Goal: Find specific page/section: Find specific page/section

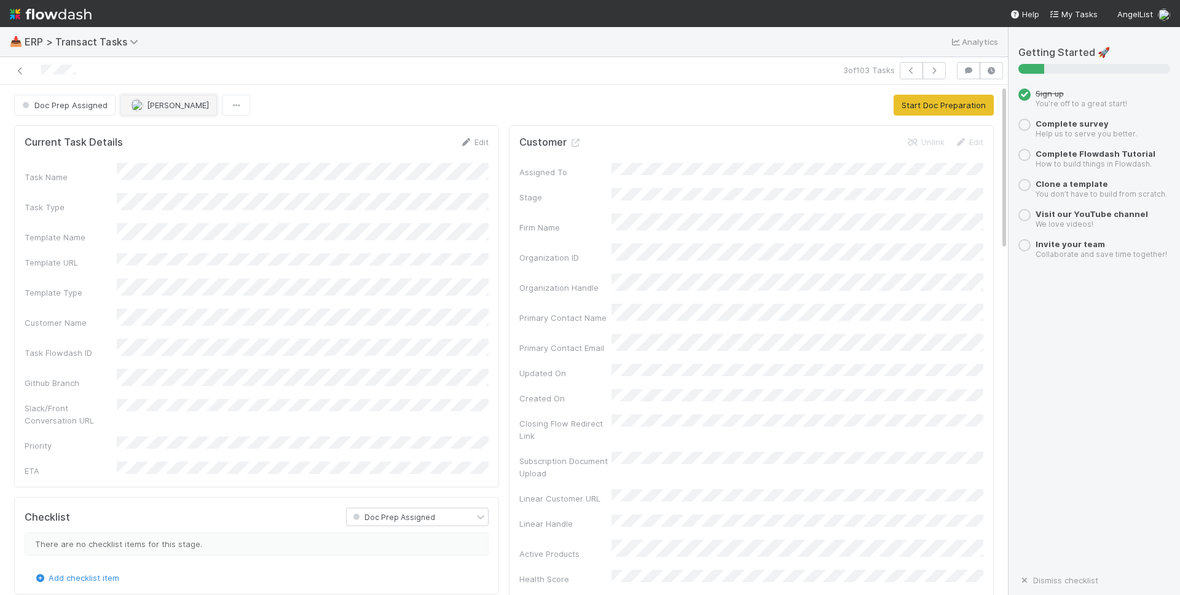
click at [154, 106] on span "[PERSON_NAME]" at bounding box center [178, 105] width 62 height 10
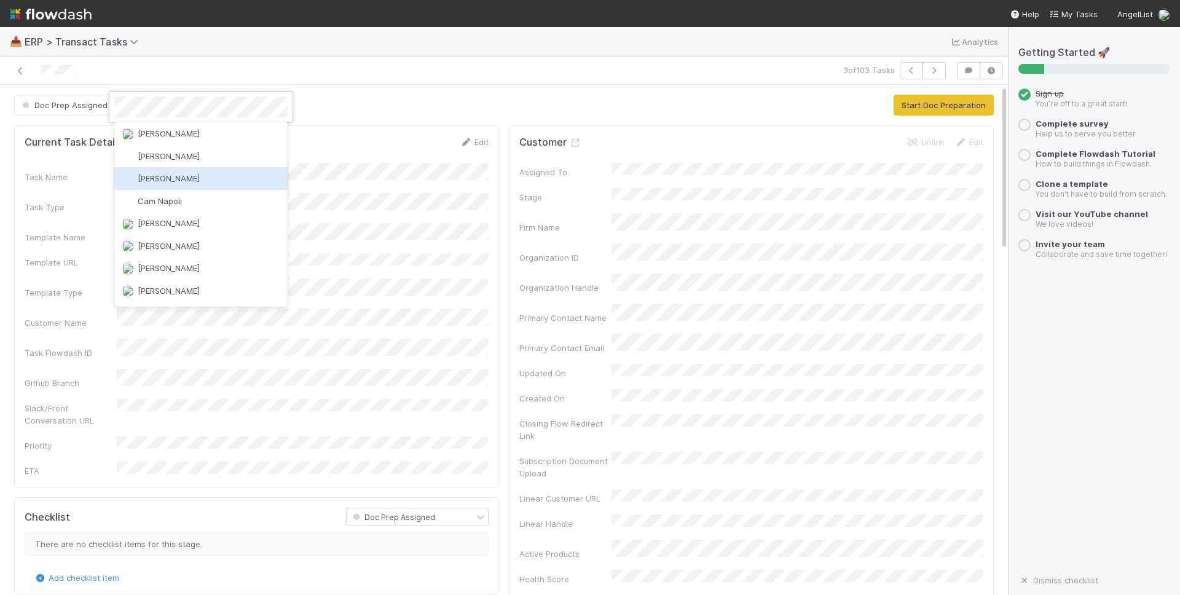
scroll to position [49, 0]
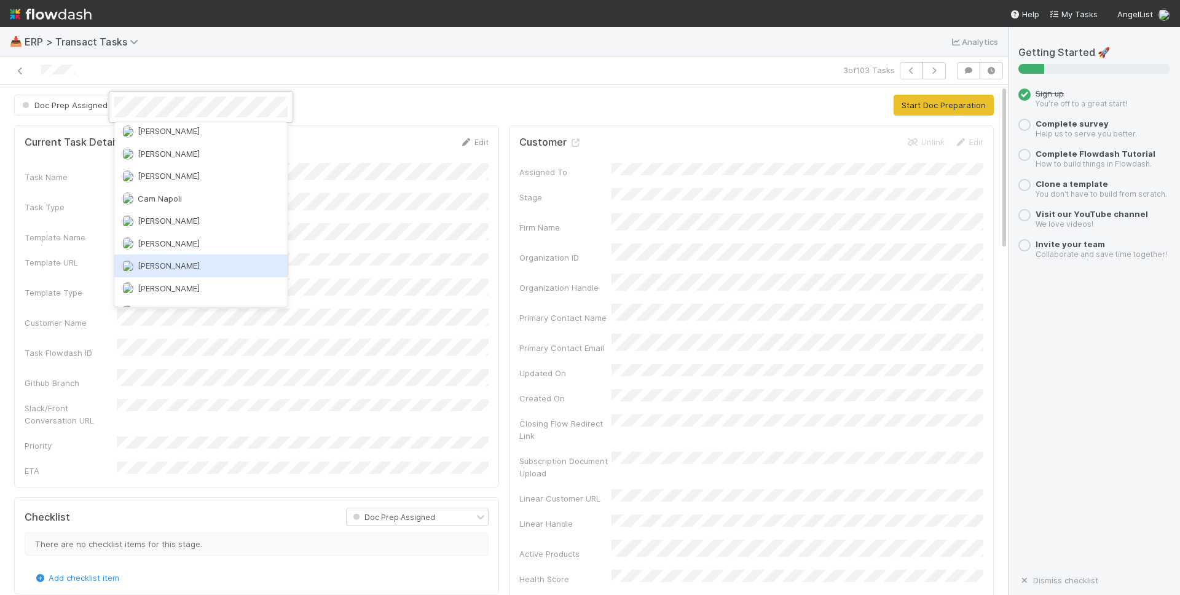
click at [199, 257] on div "[PERSON_NAME]" at bounding box center [200, 265] width 173 height 22
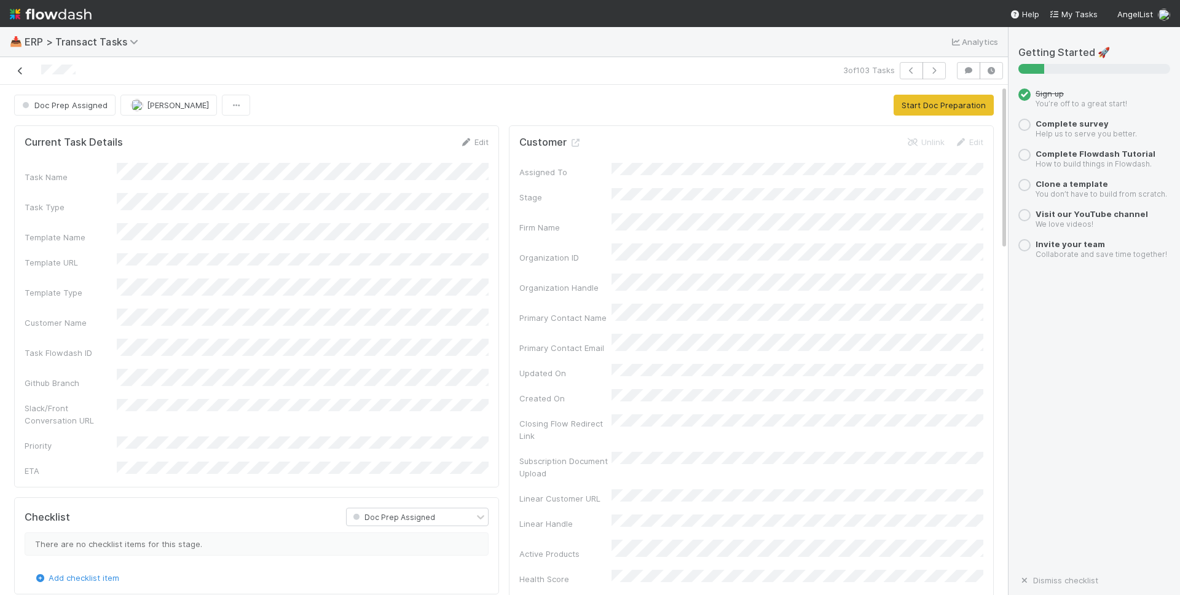
click at [23, 74] on icon at bounding box center [20, 71] width 12 height 8
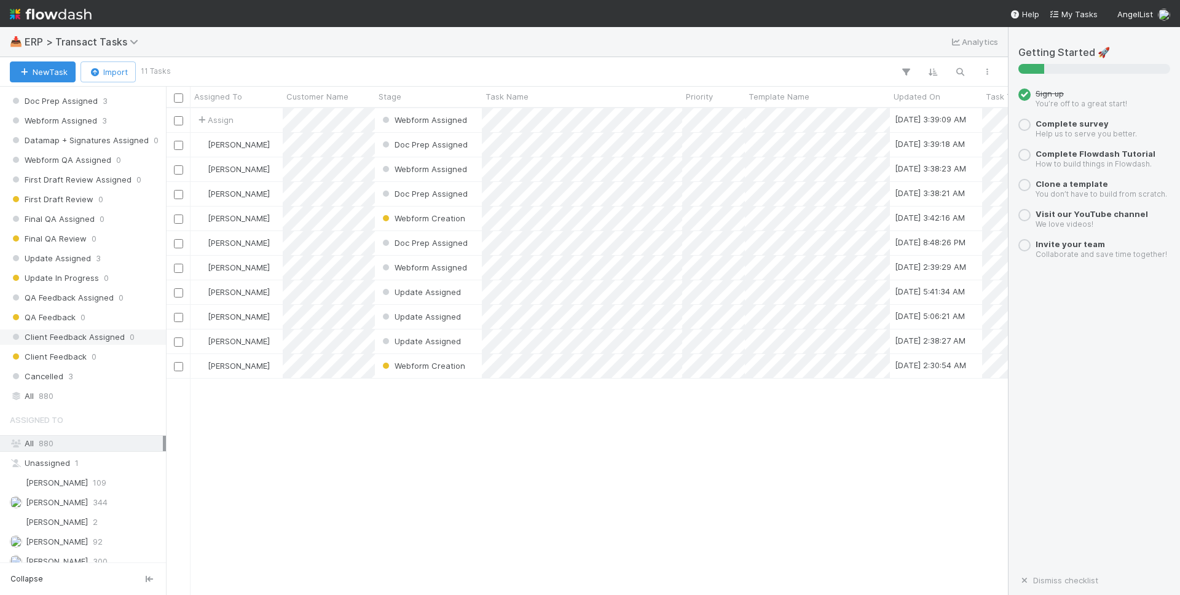
scroll to position [279, 0]
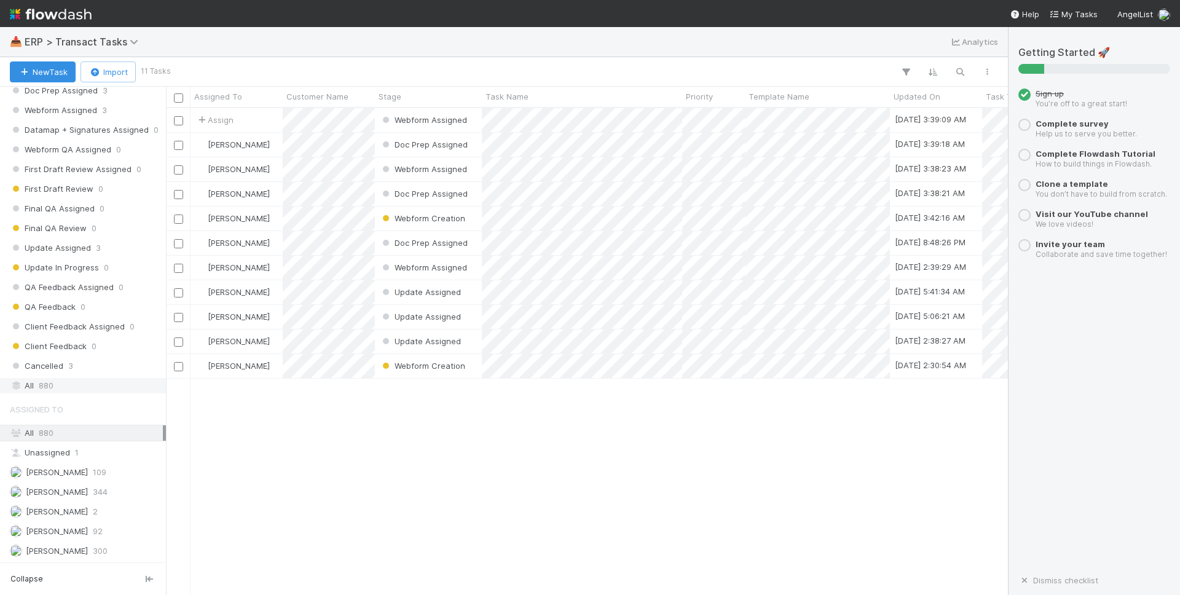
click at [66, 388] on div "All 880" at bounding box center [86, 385] width 153 height 15
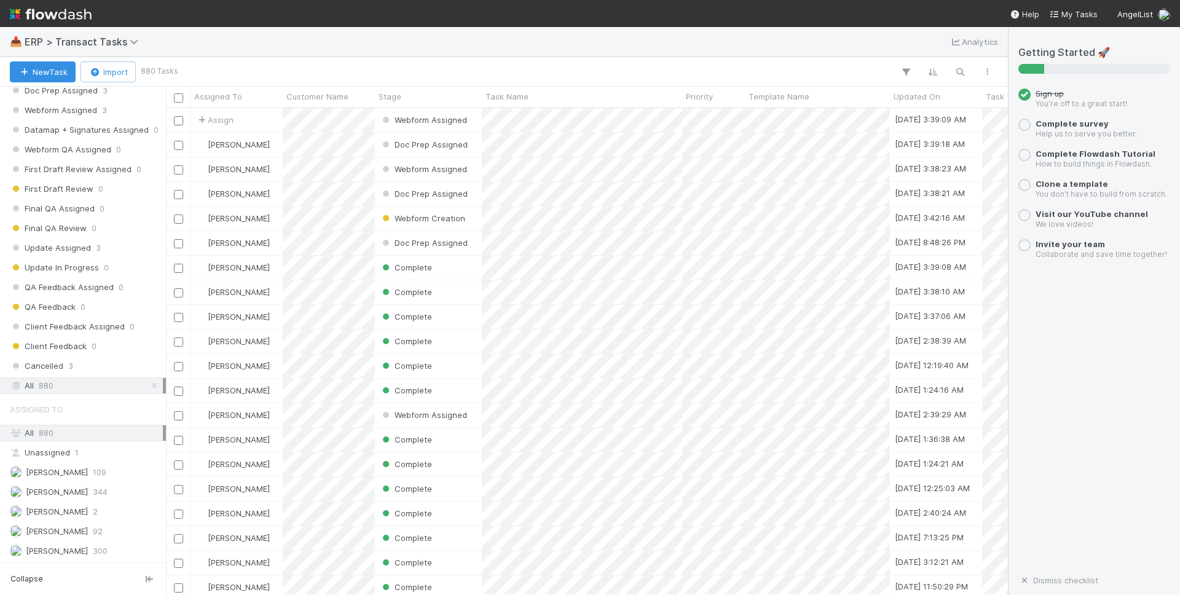
scroll to position [487, 842]
click at [94, 468] on span "109" at bounding box center [100, 472] width 14 height 15
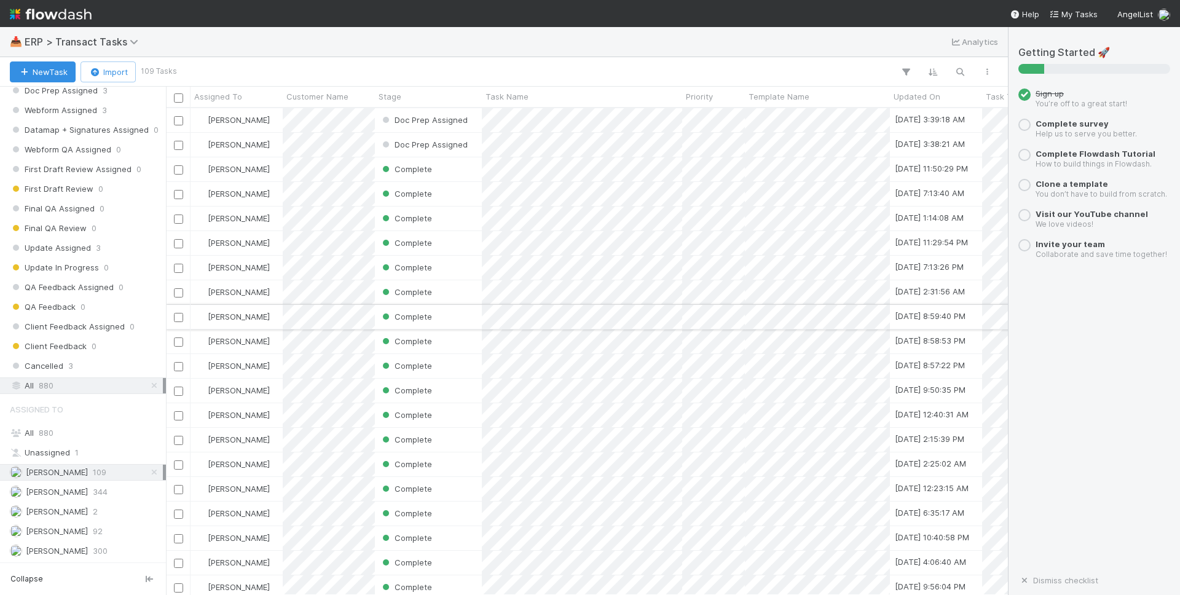
scroll to position [487, 842]
